Goal: Find specific page/section: Find specific page/section

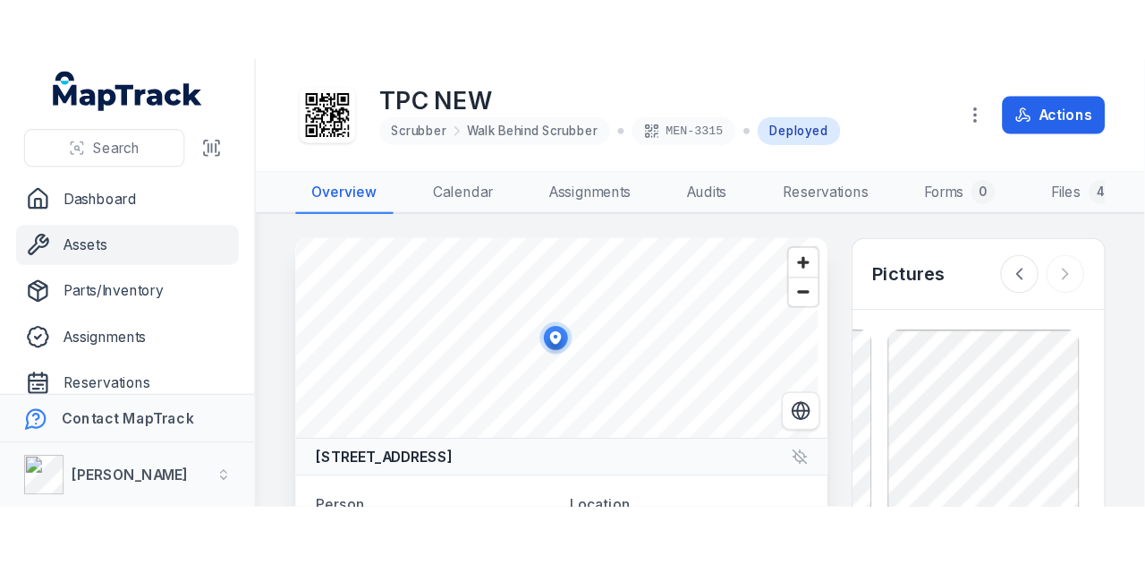
scroll to position [447, 0]
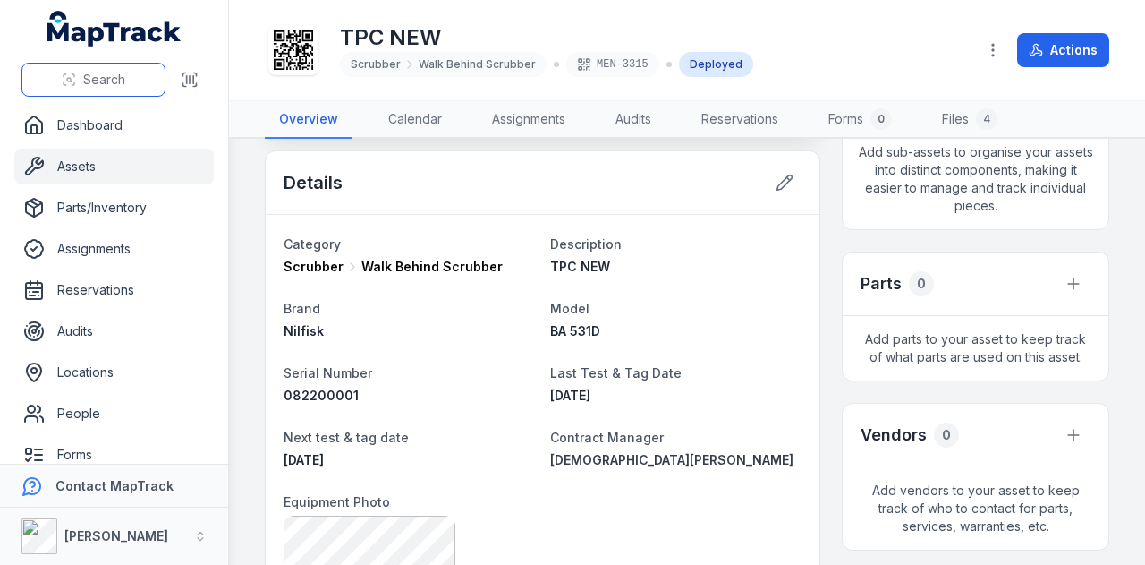
click at [86, 72] on span "Search" at bounding box center [104, 80] width 42 height 18
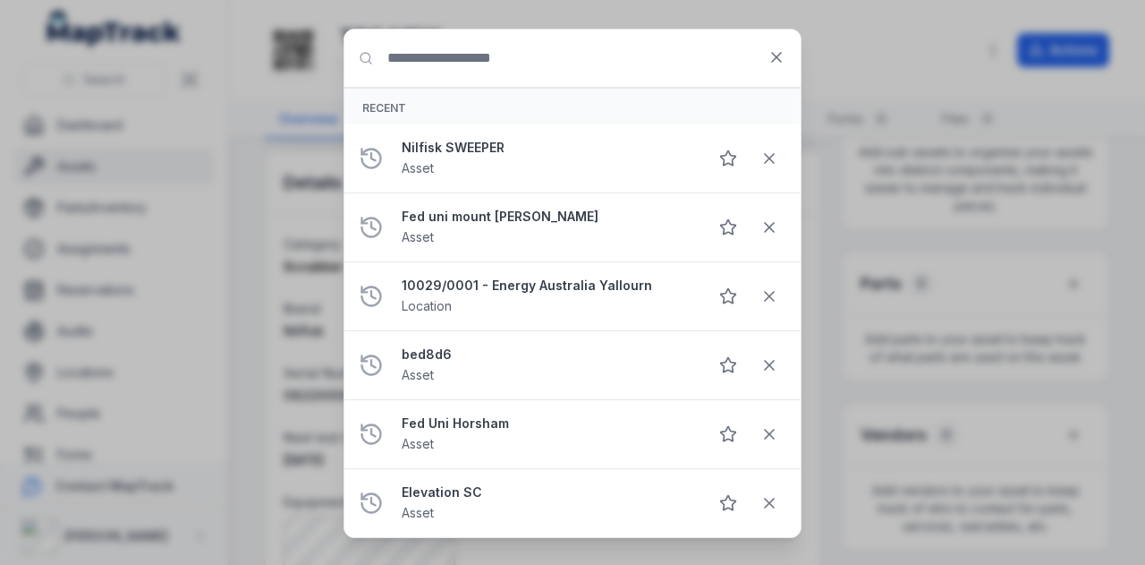
click at [607, 67] on input "Search for anything" at bounding box center [572, 58] width 456 height 57
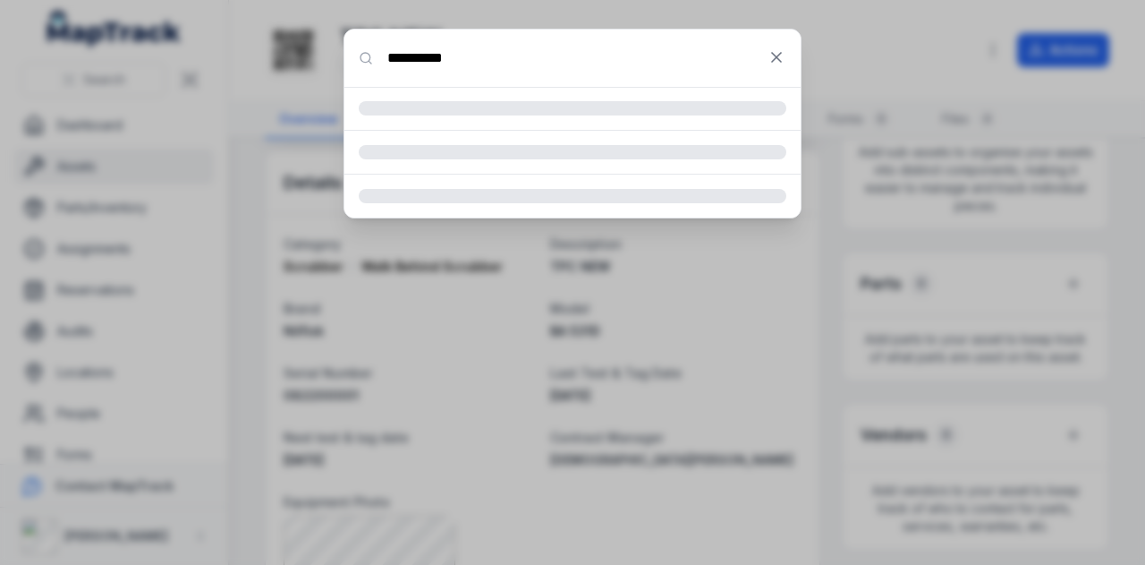
type input "**********"
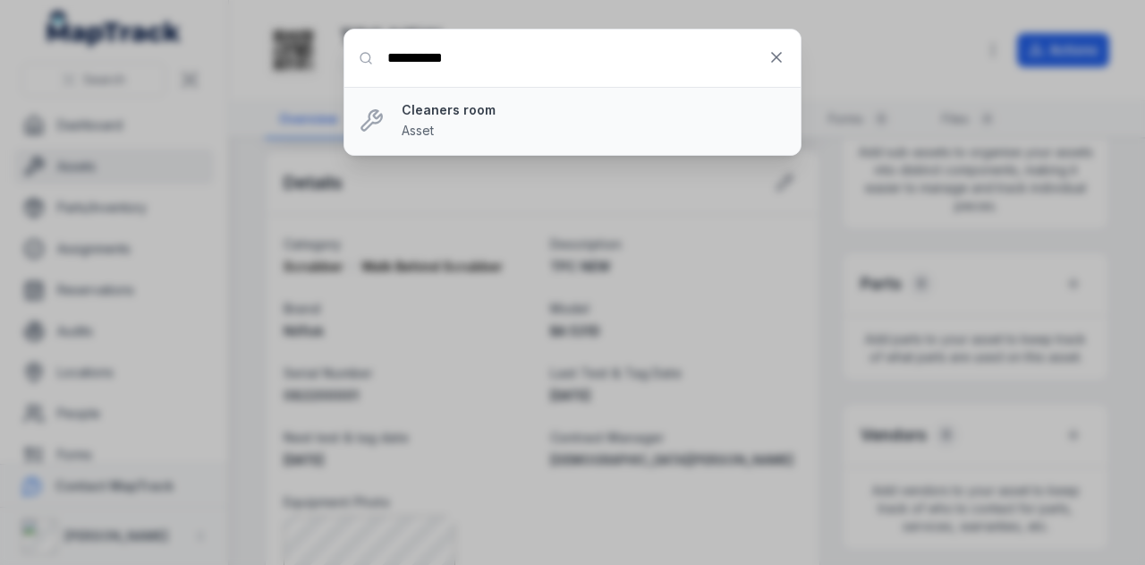
click at [423, 112] on strong "Cleaners room" at bounding box center [594, 110] width 385 height 18
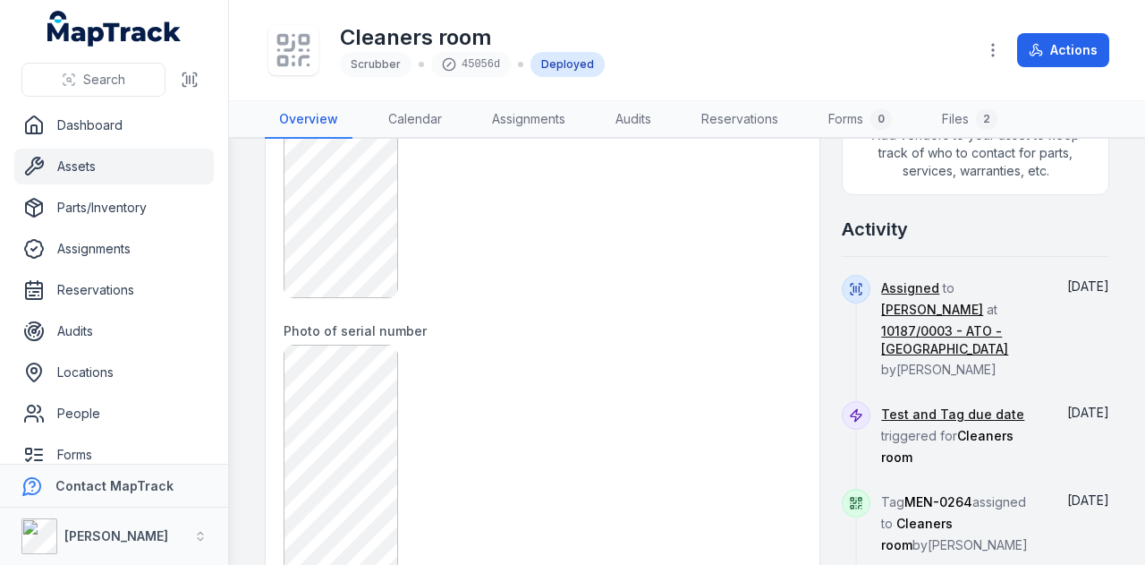
scroll to position [895, 0]
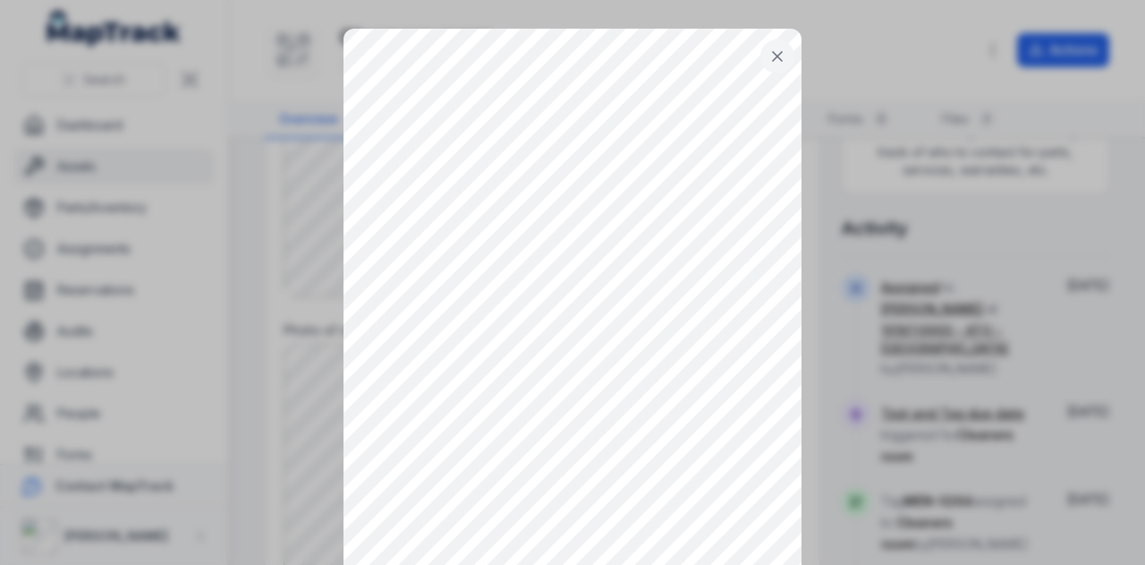
click at [769, 56] on icon at bounding box center [778, 56] width 18 height 18
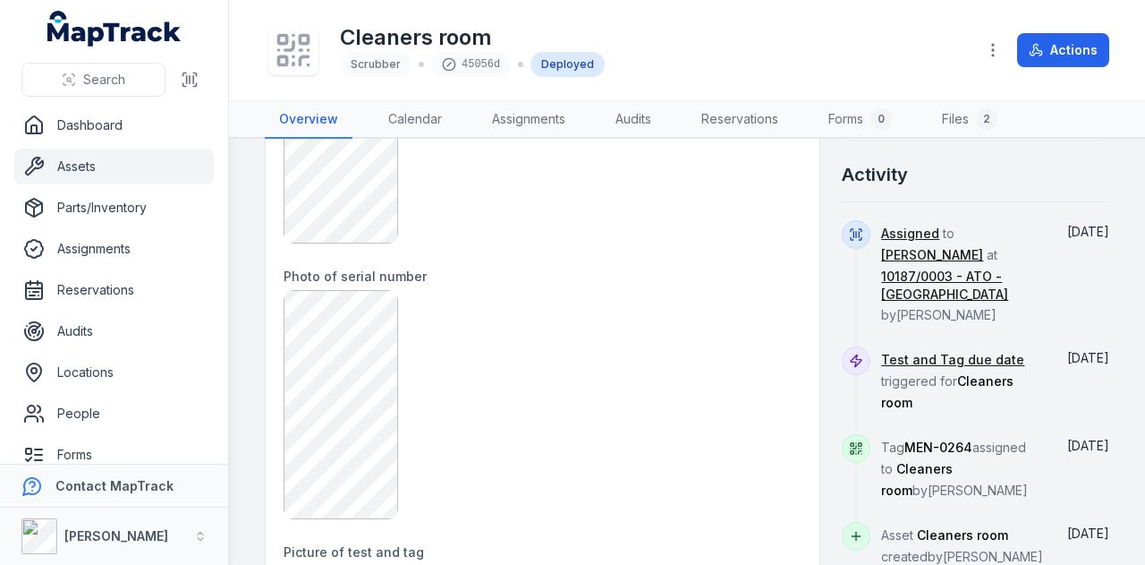
scroll to position [1038, 0]
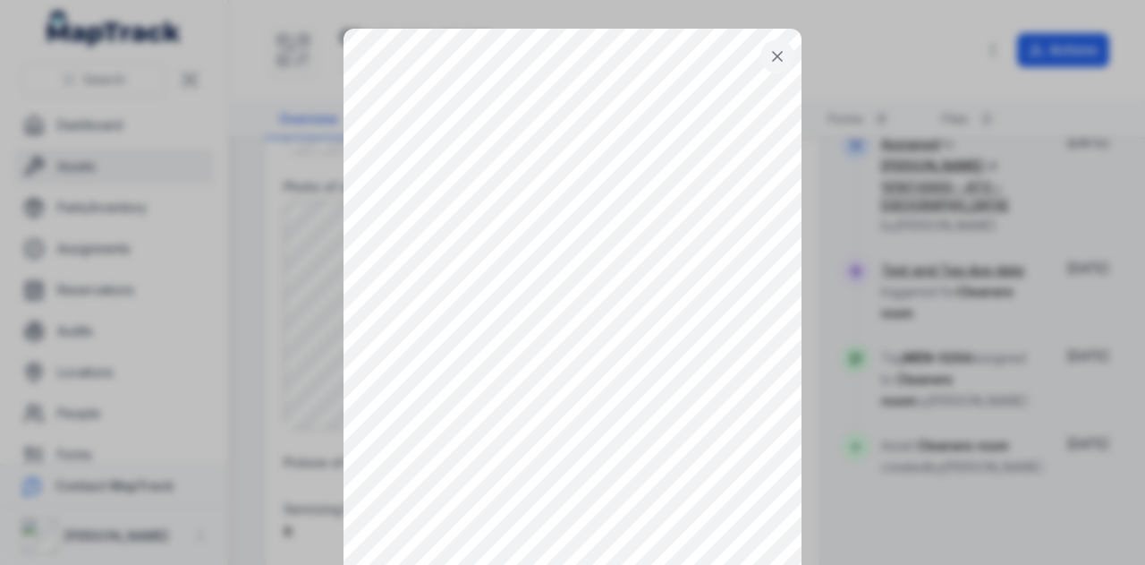
click at [769, 62] on icon at bounding box center [778, 56] width 18 height 18
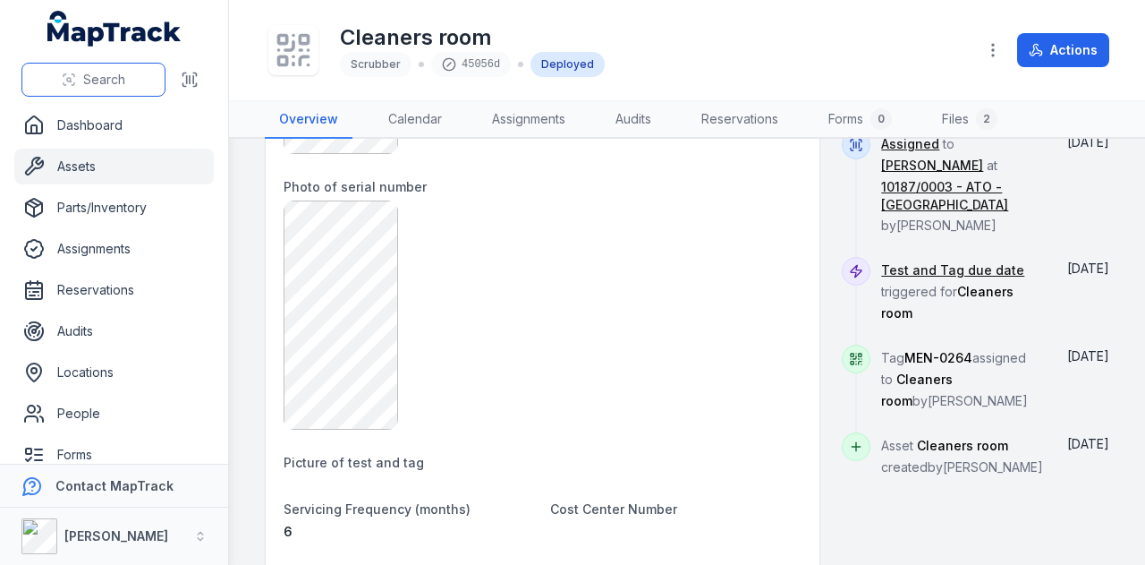
click at [111, 80] on span "Search" at bounding box center [104, 80] width 42 height 18
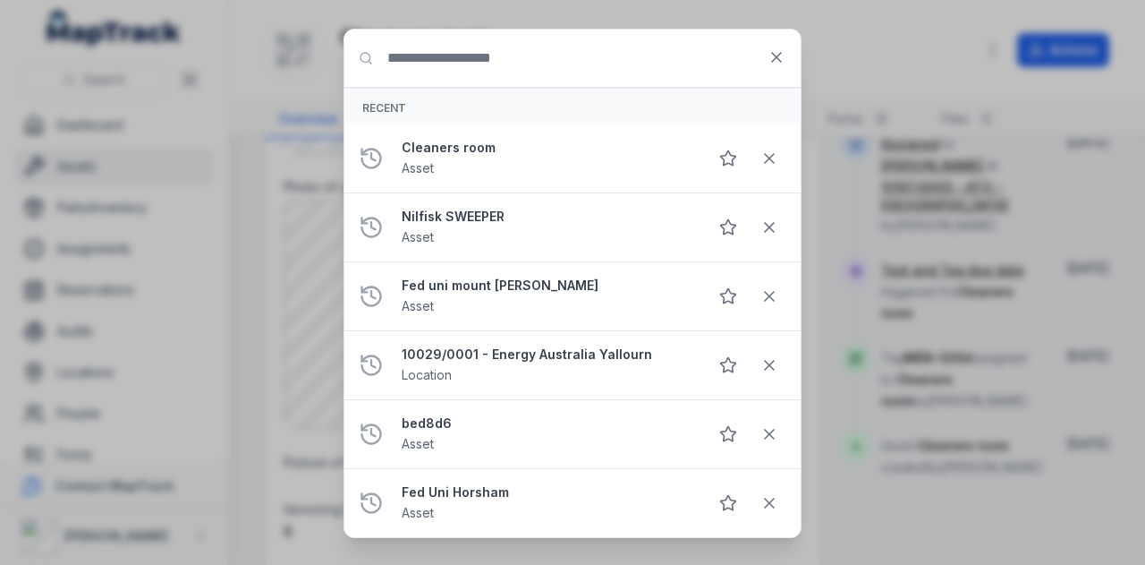
click at [510, 55] on input "Search for anything" at bounding box center [572, 58] width 456 height 57
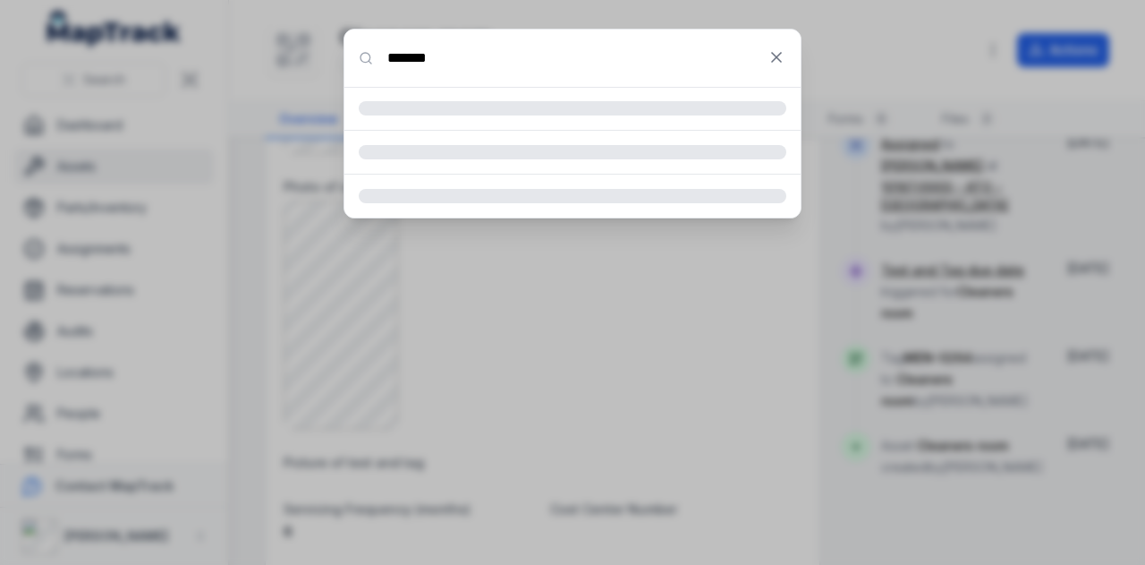
type input "*******"
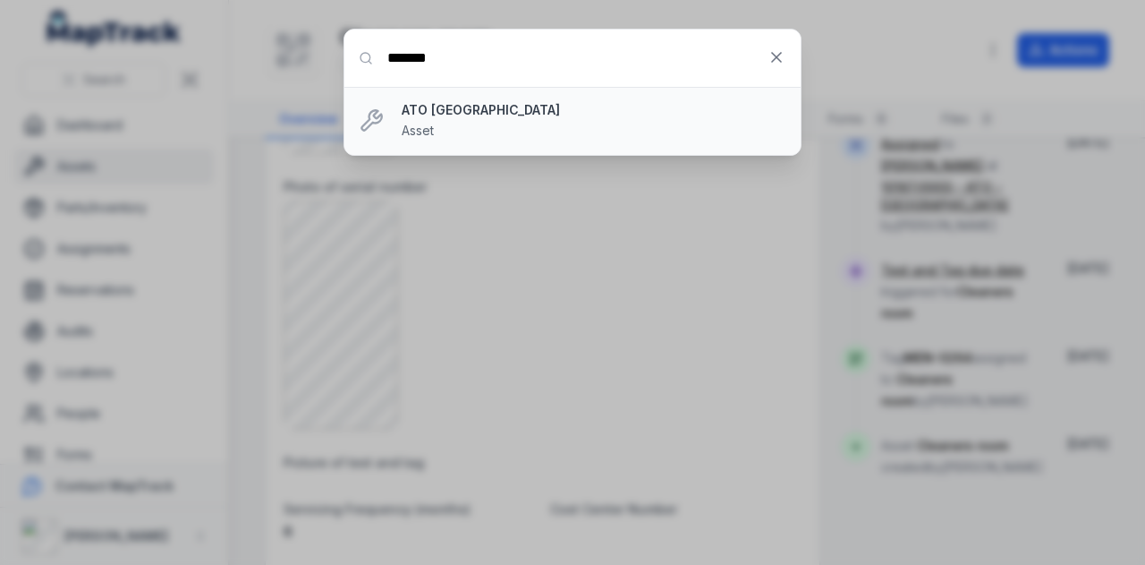
click at [459, 119] on div "ATO Box Hill Asset" at bounding box center [594, 120] width 385 height 39
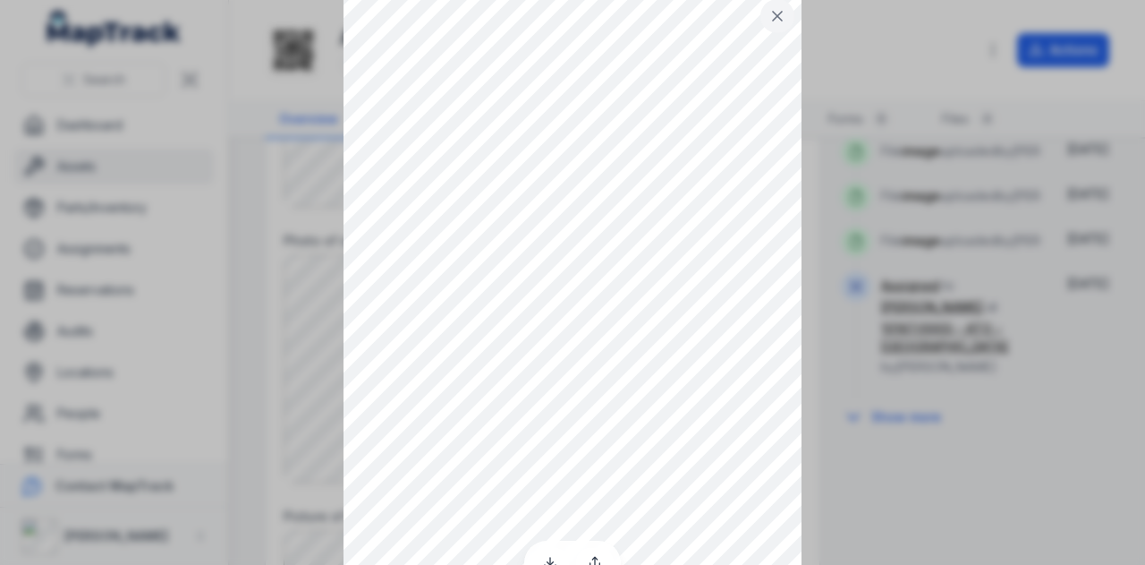
scroll to position [74, 0]
click at [843, 200] on div at bounding box center [572, 208] width 1145 height 565
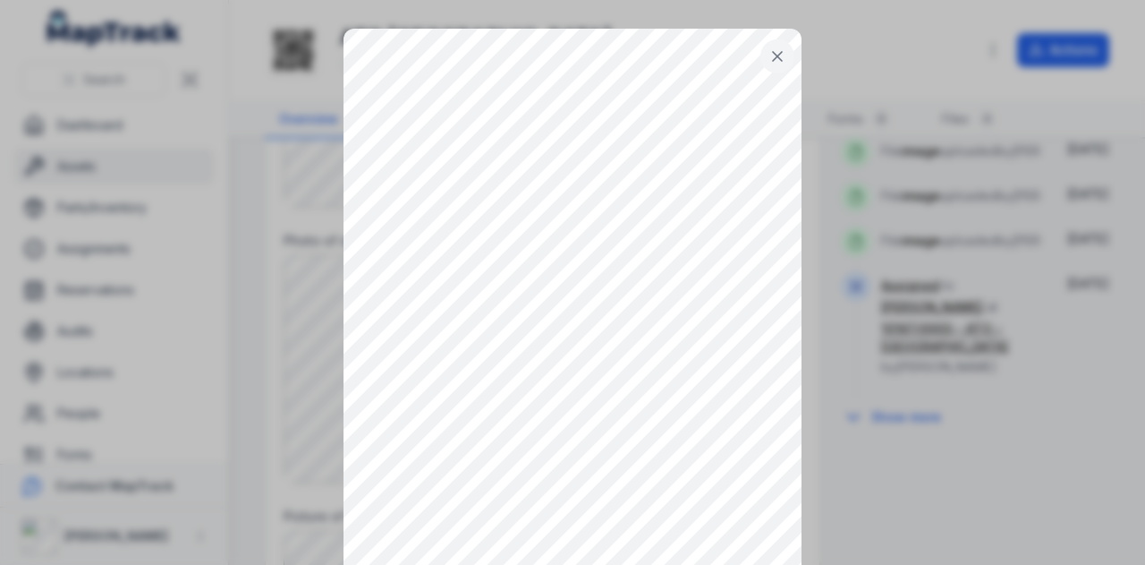
click at [769, 50] on icon at bounding box center [778, 56] width 18 height 18
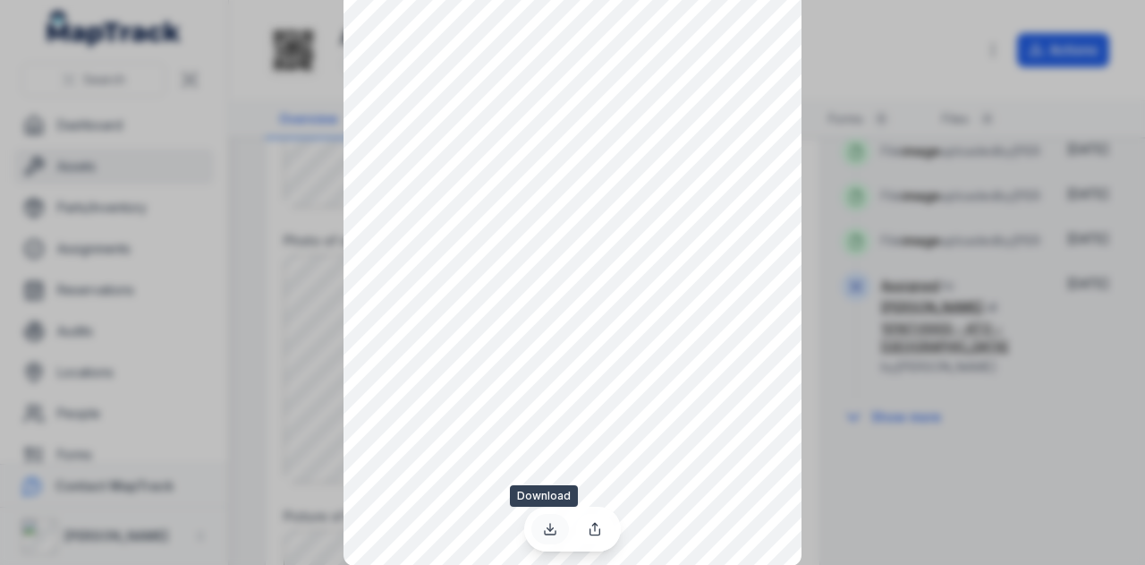
click at [548, 399] on icon at bounding box center [550, 529] width 14 height 14
